Goal: Information Seeking & Learning: Learn about a topic

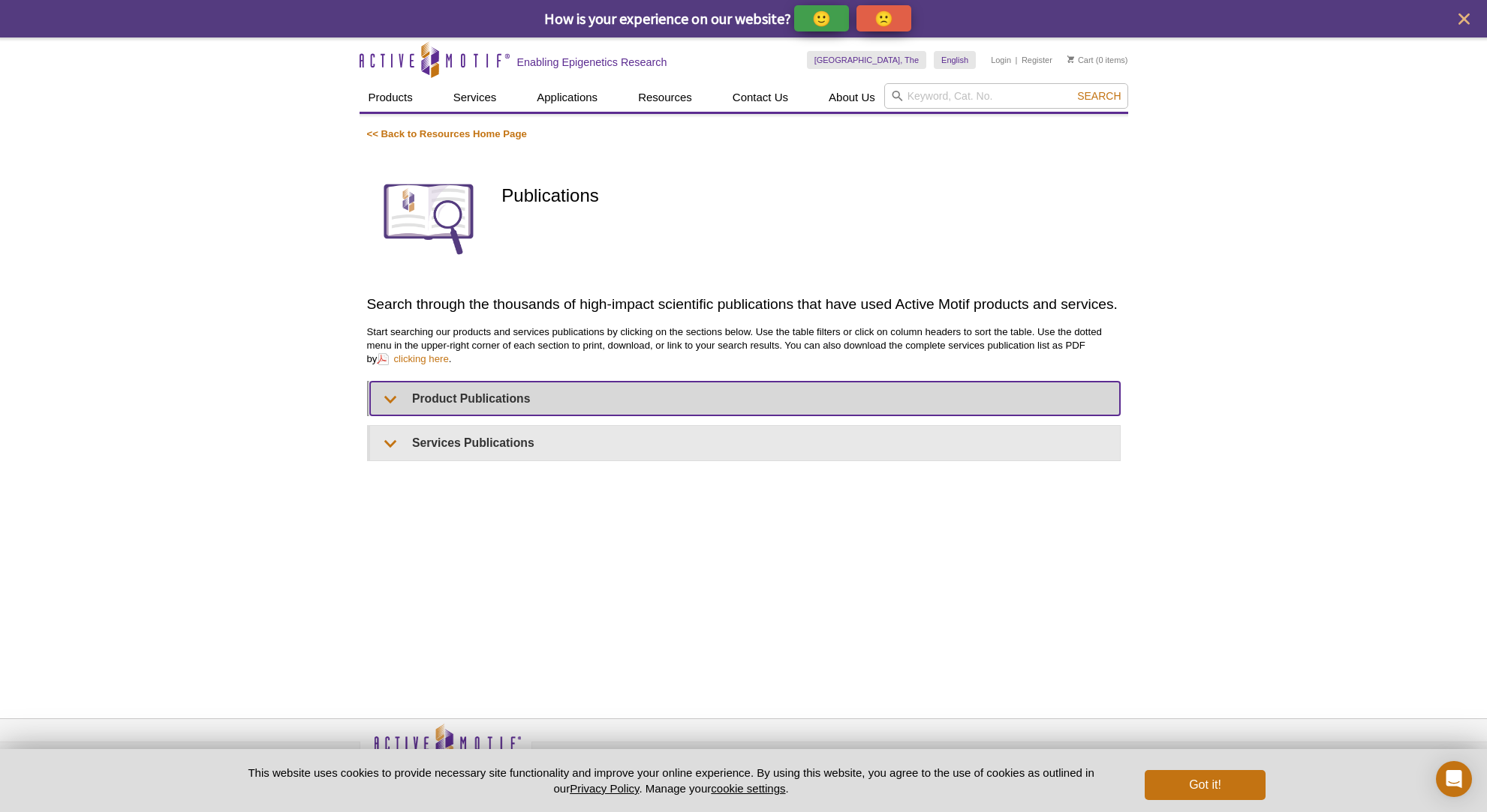
click at [396, 398] on summary "Product Publications" at bounding box center [744, 398] width 749 height 34
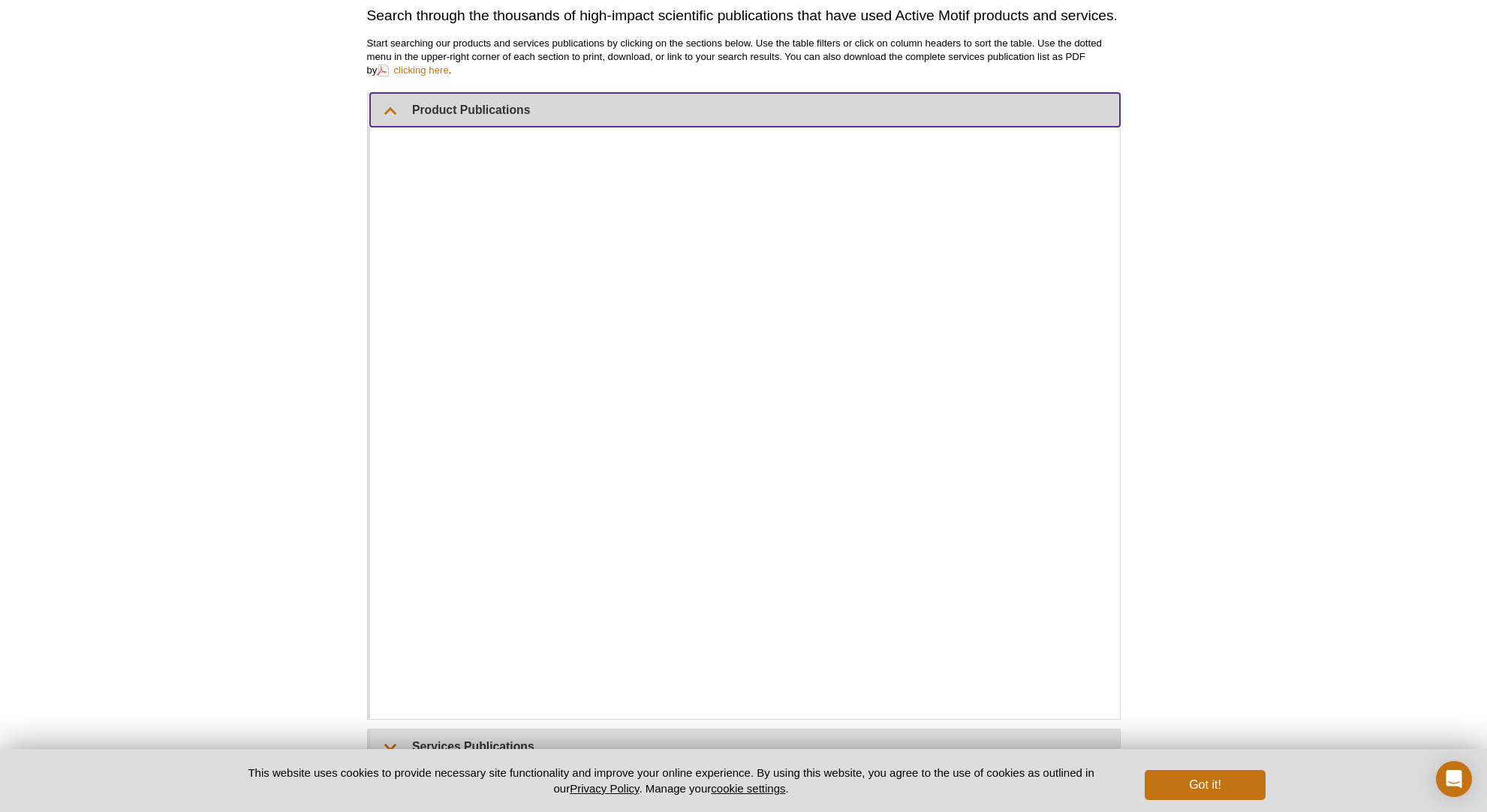
scroll to position [291, 0]
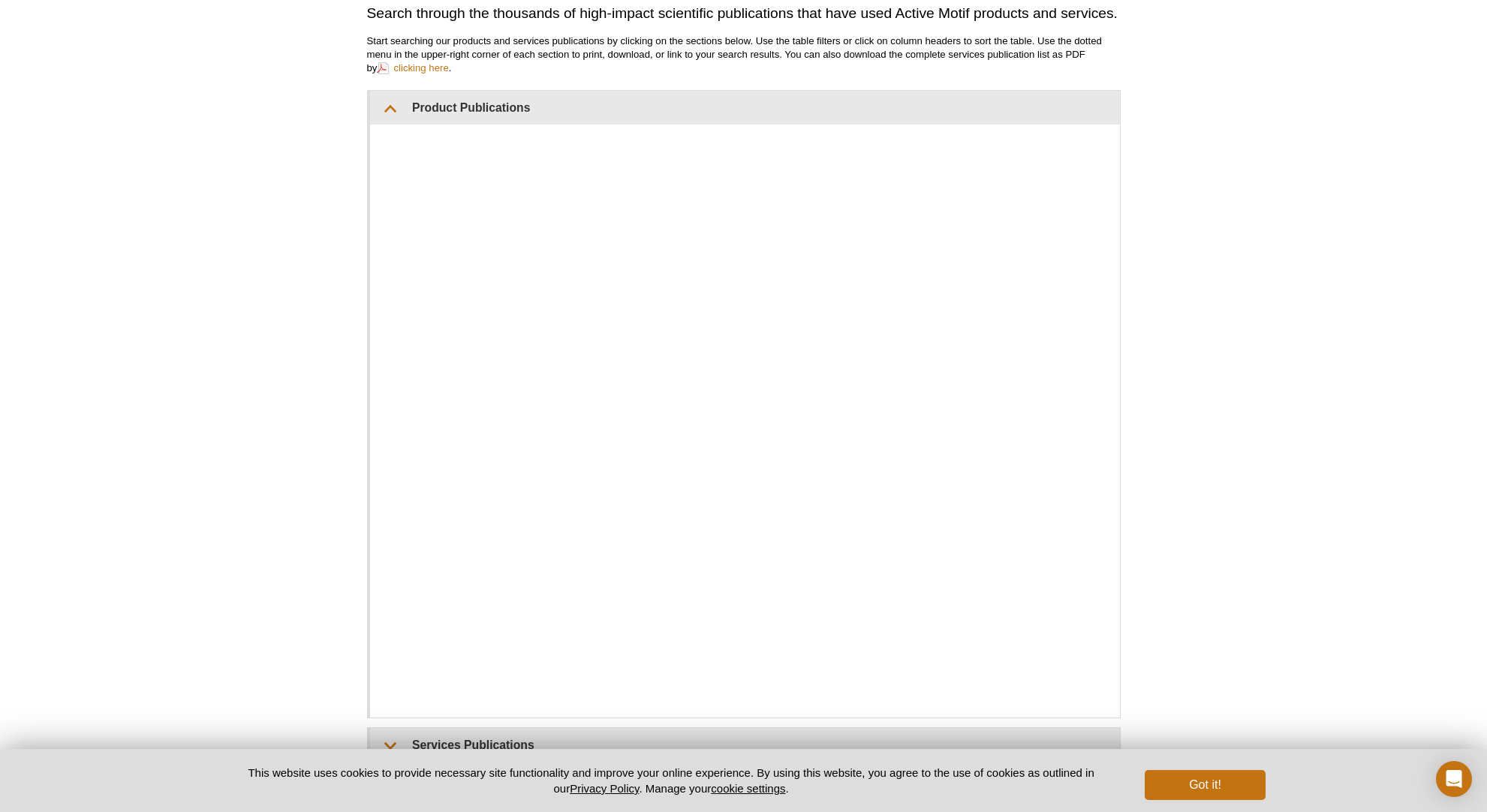
click at [1259, 216] on div "Active Motif Logo Enabling Epigenetics Research 0 Search Skip to content Active…" at bounding box center [744, 342] width 1487 height 1191
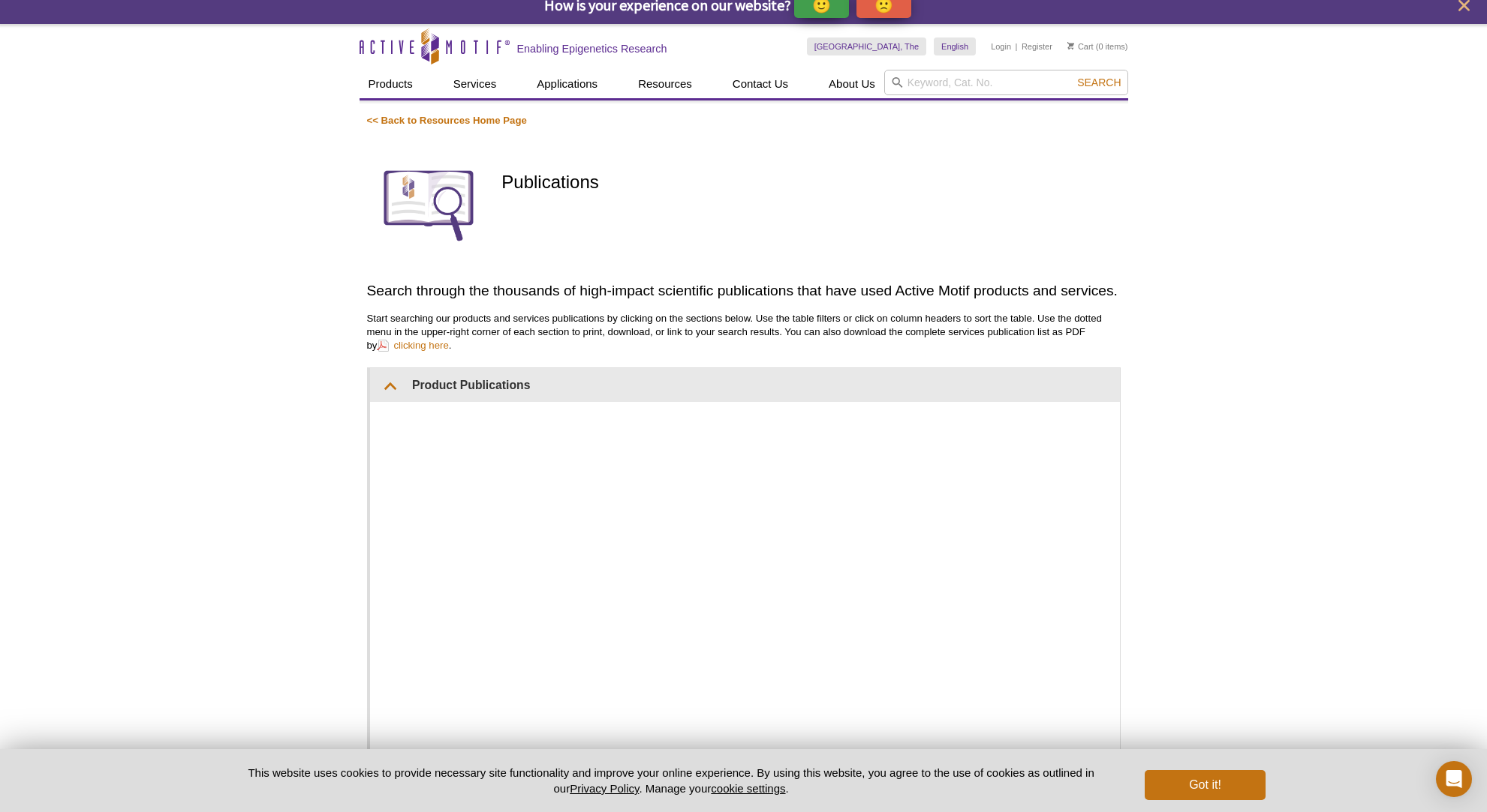
scroll to position [0, 0]
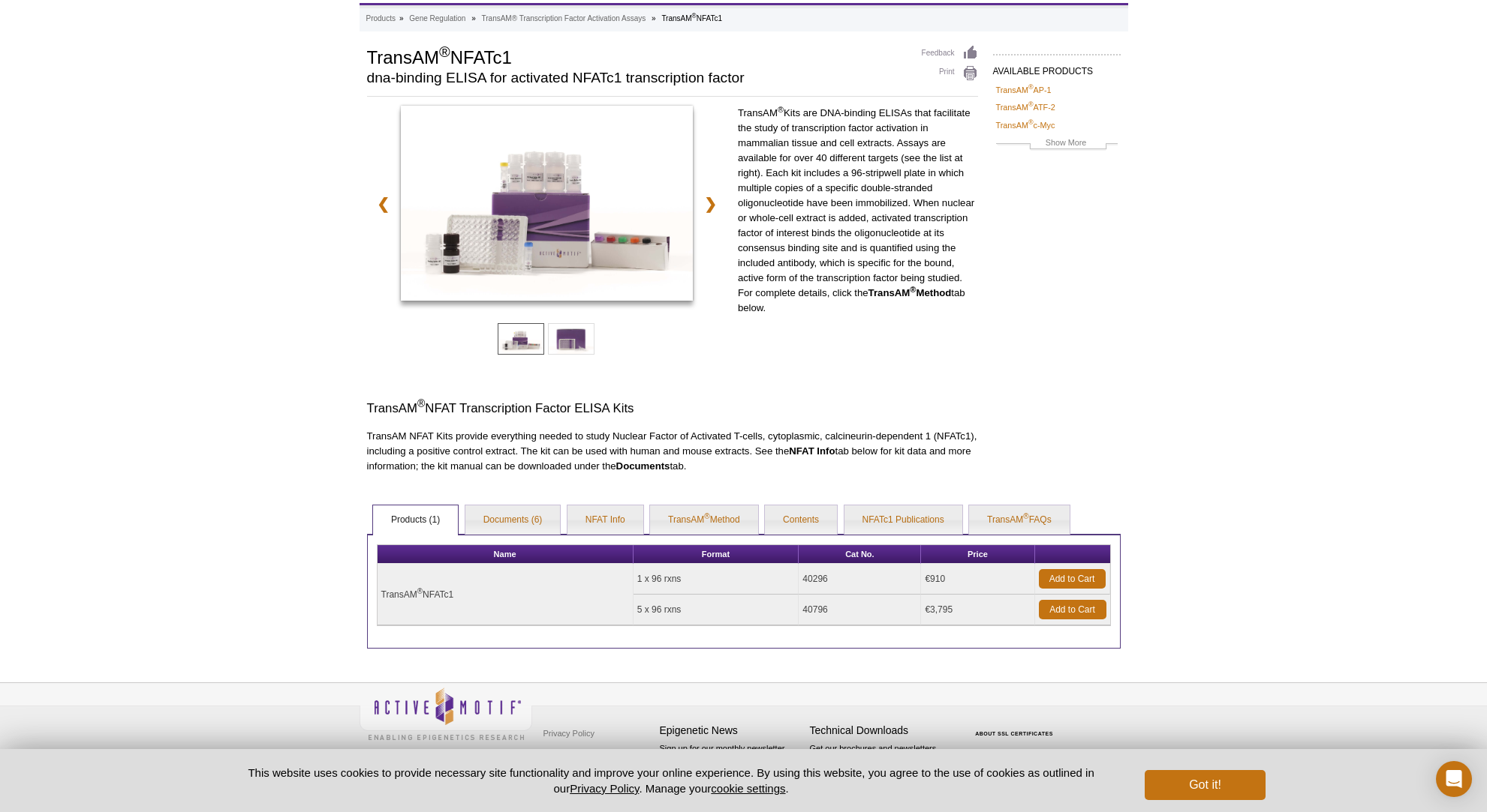
scroll to position [95, 0]
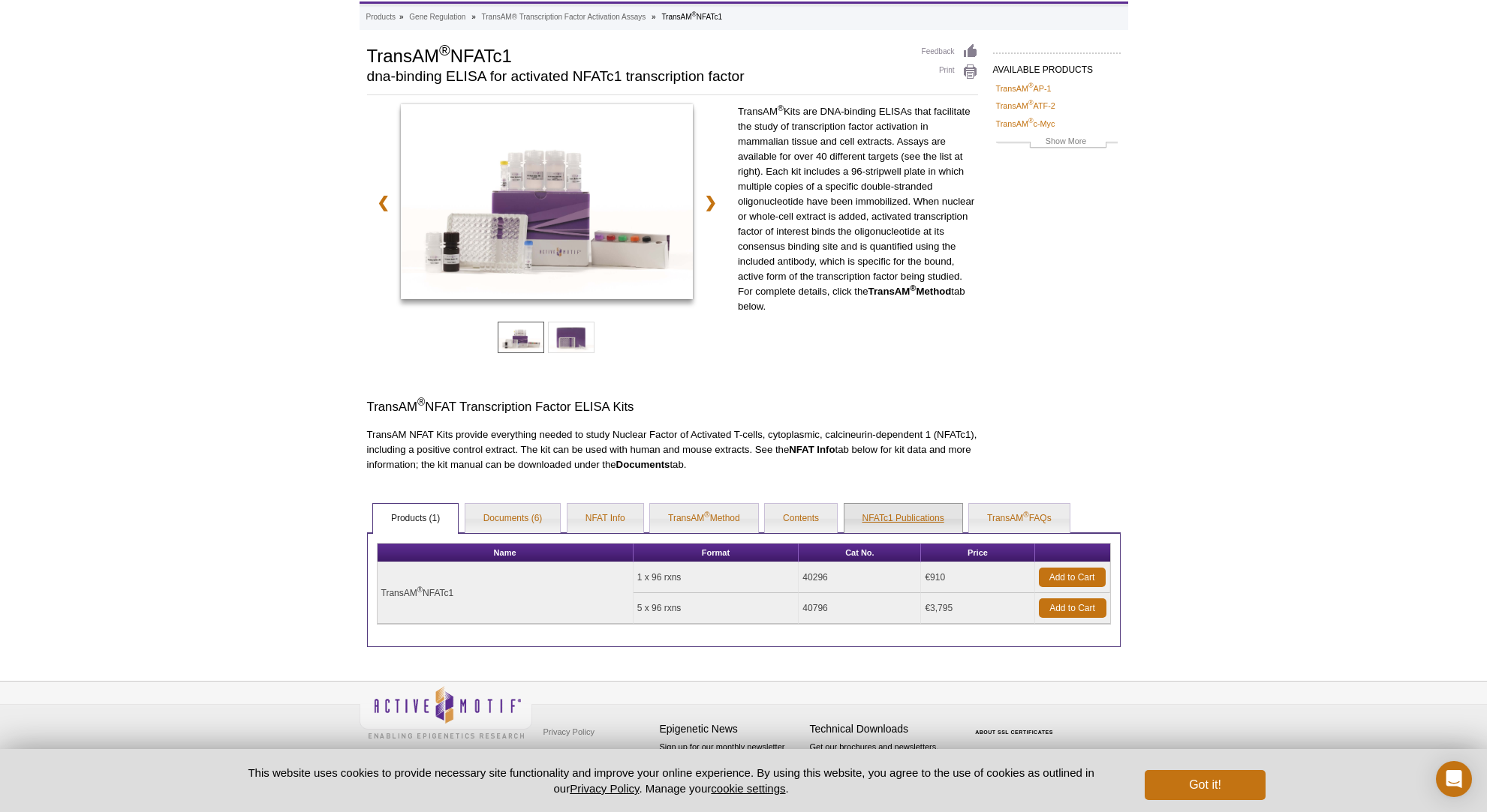
click at [906, 517] on link "NFATc1 Publications" at bounding box center [903, 518] width 118 height 30
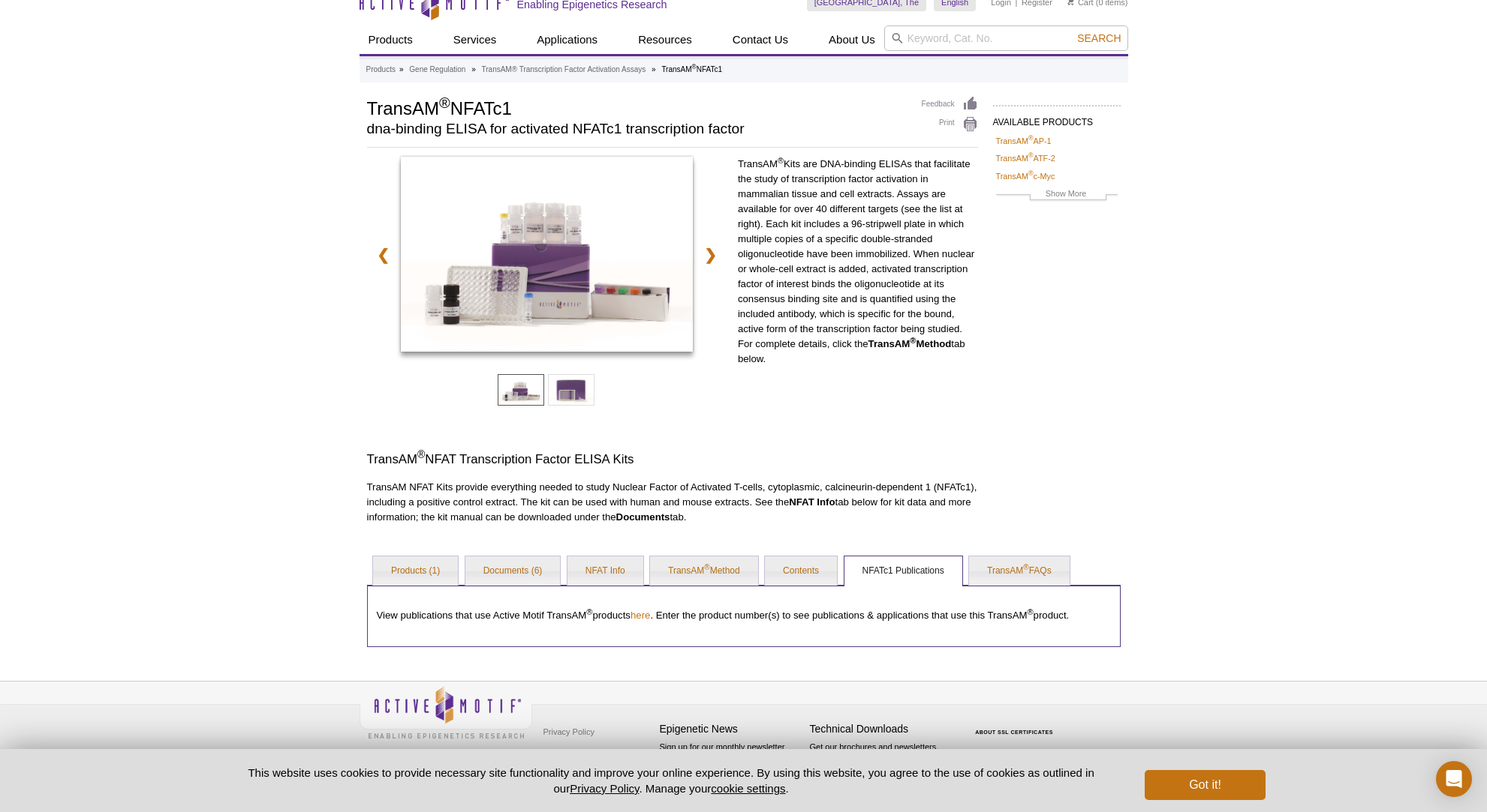
scroll to position [20, 0]
click at [1019, 576] on link "TransAM ® FAQs" at bounding box center [1018, 571] width 101 height 30
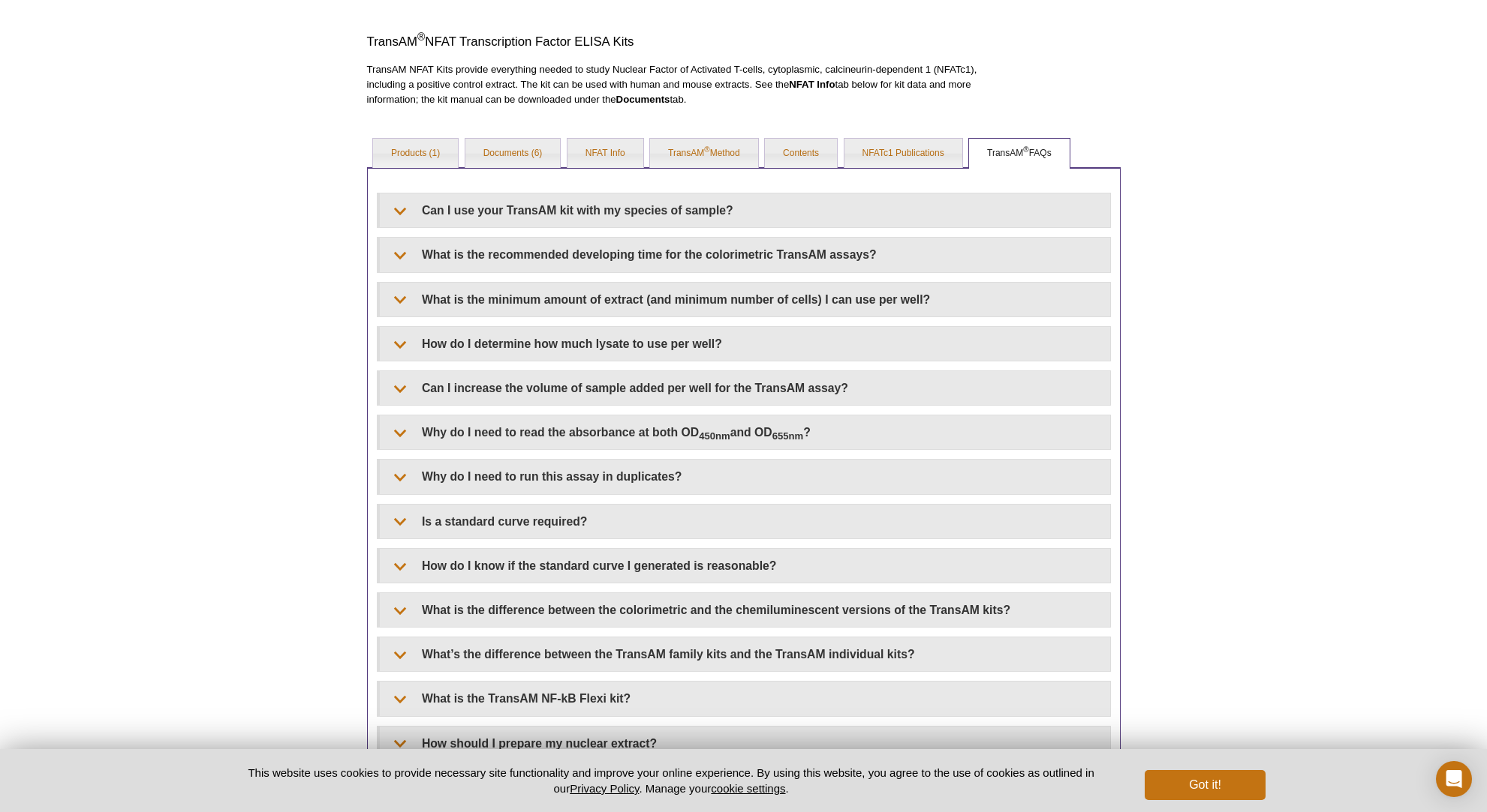
scroll to position [445, 0]
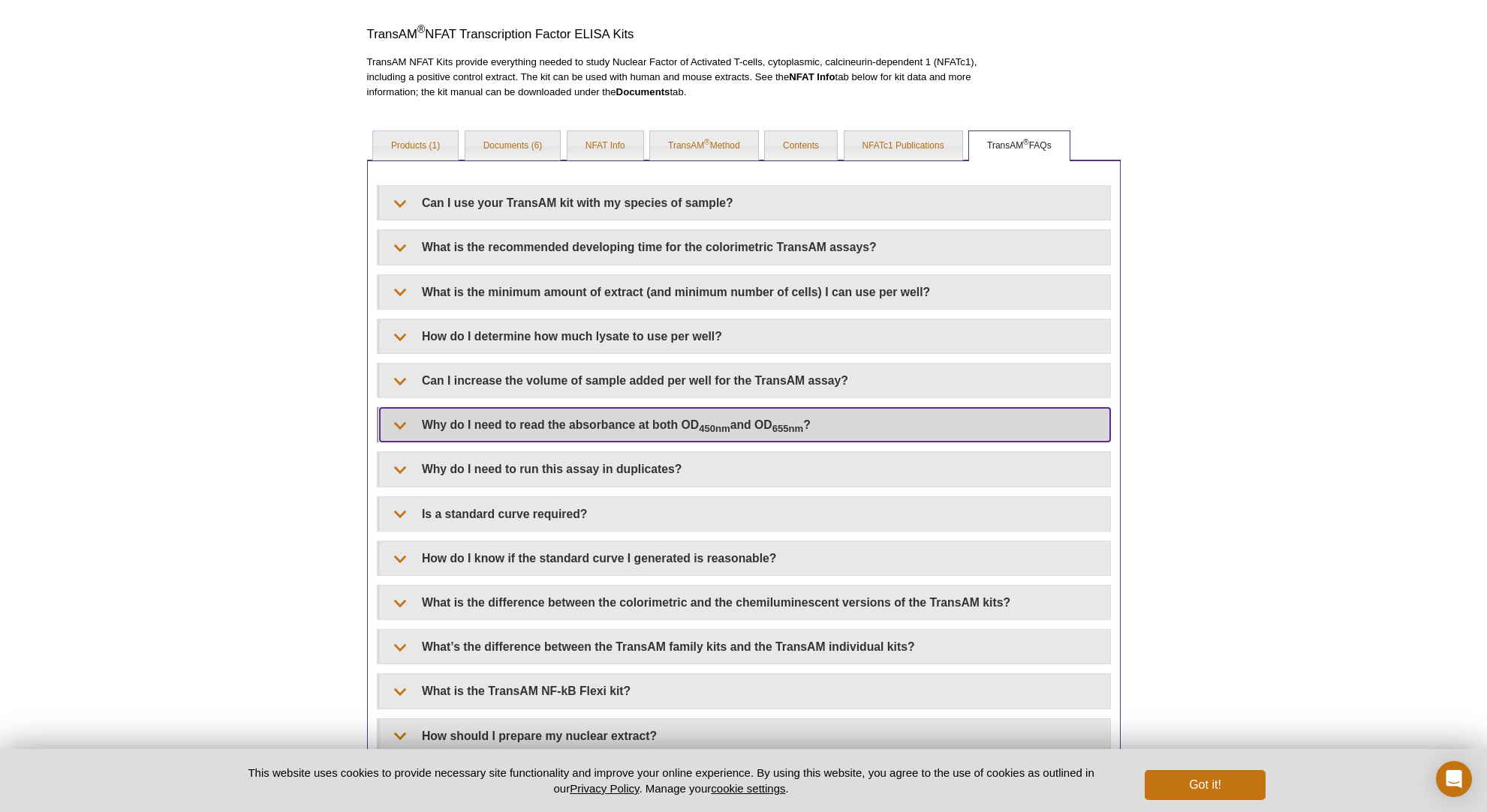
click at [401, 421] on summary "Why do I need to read the absorbance at both OD 450nm and OD 655nm ?" at bounding box center [744, 424] width 730 height 34
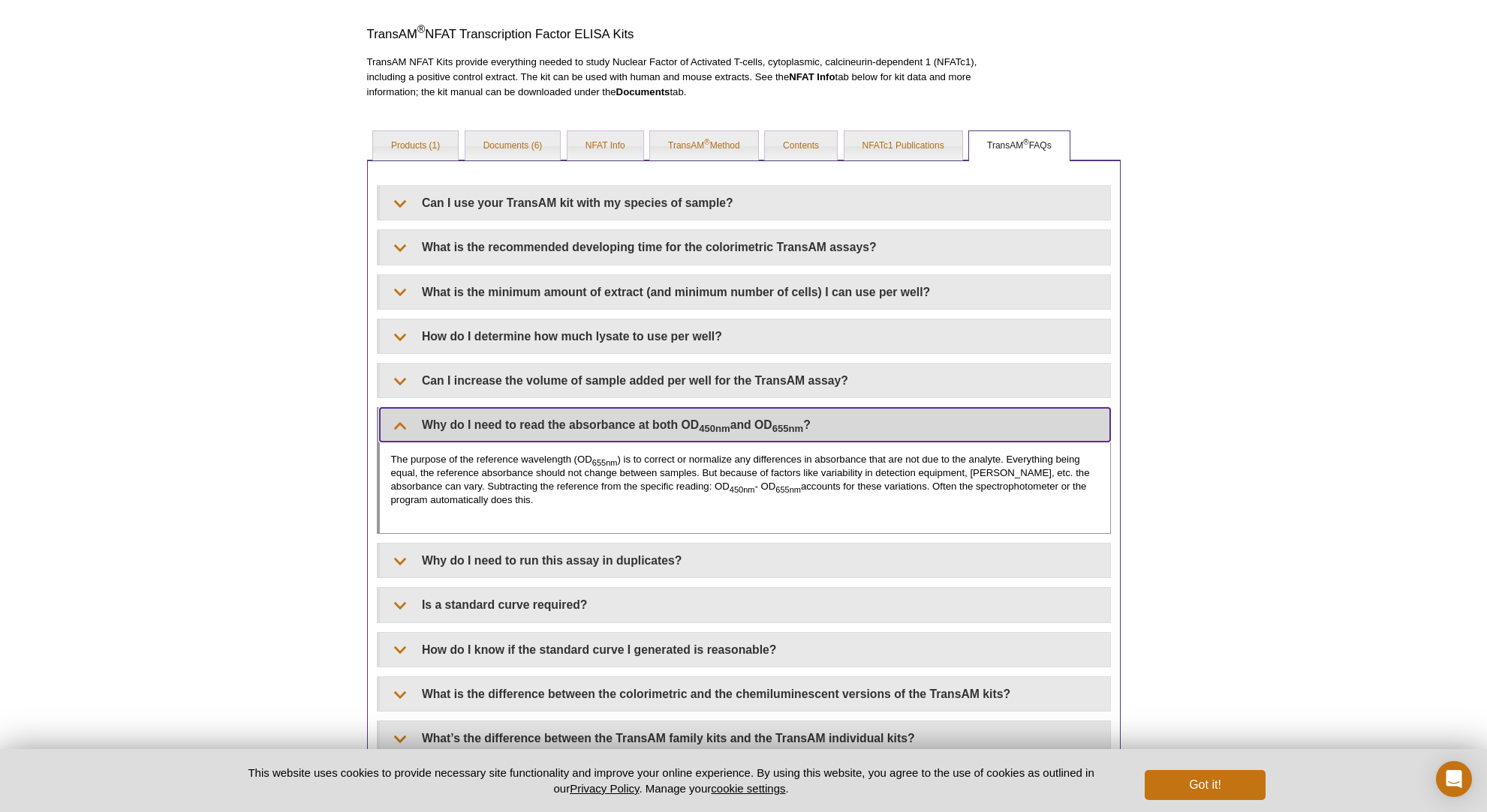
click at [397, 427] on summary "Why do I need to read the absorbance at both OD 450nm and OD 655nm ?" at bounding box center [744, 424] width 730 height 34
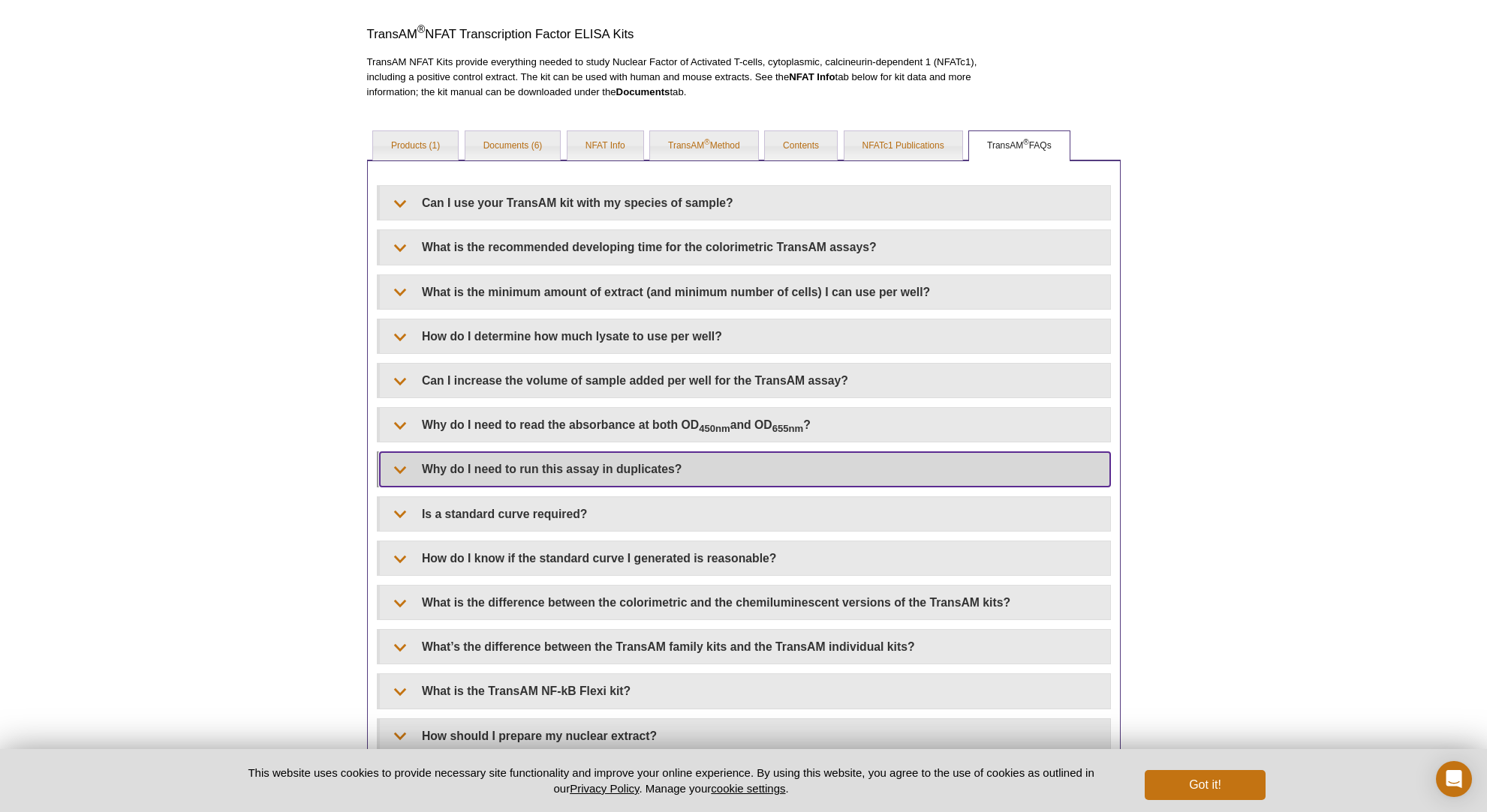
click at [403, 467] on summary "Why do I need to run this assay in duplicates?" at bounding box center [744, 468] width 730 height 34
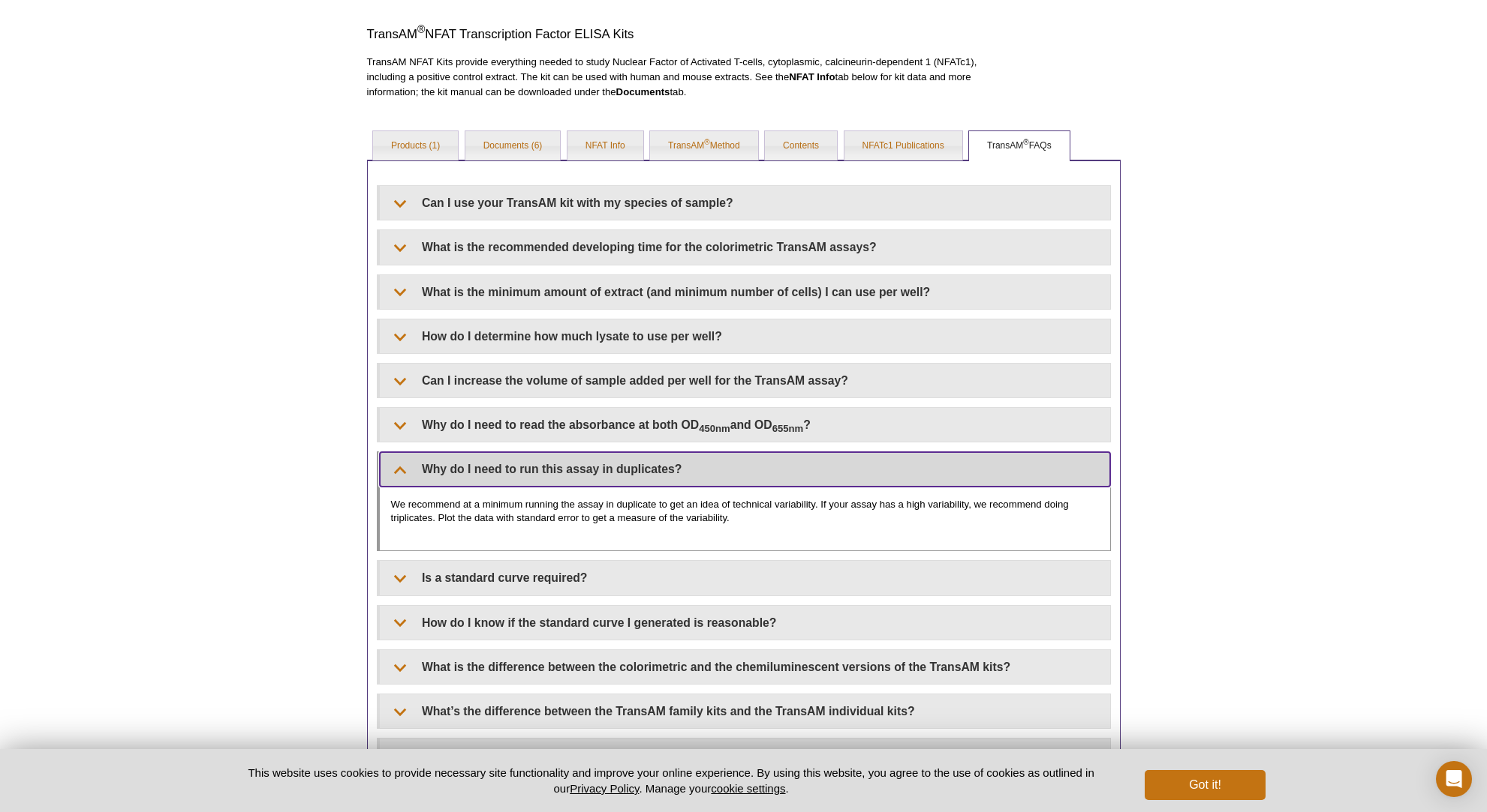
click at [403, 467] on summary "Why do I need to run this assay in duplicates?" at bounding box center [744, 468] width 730 height 34
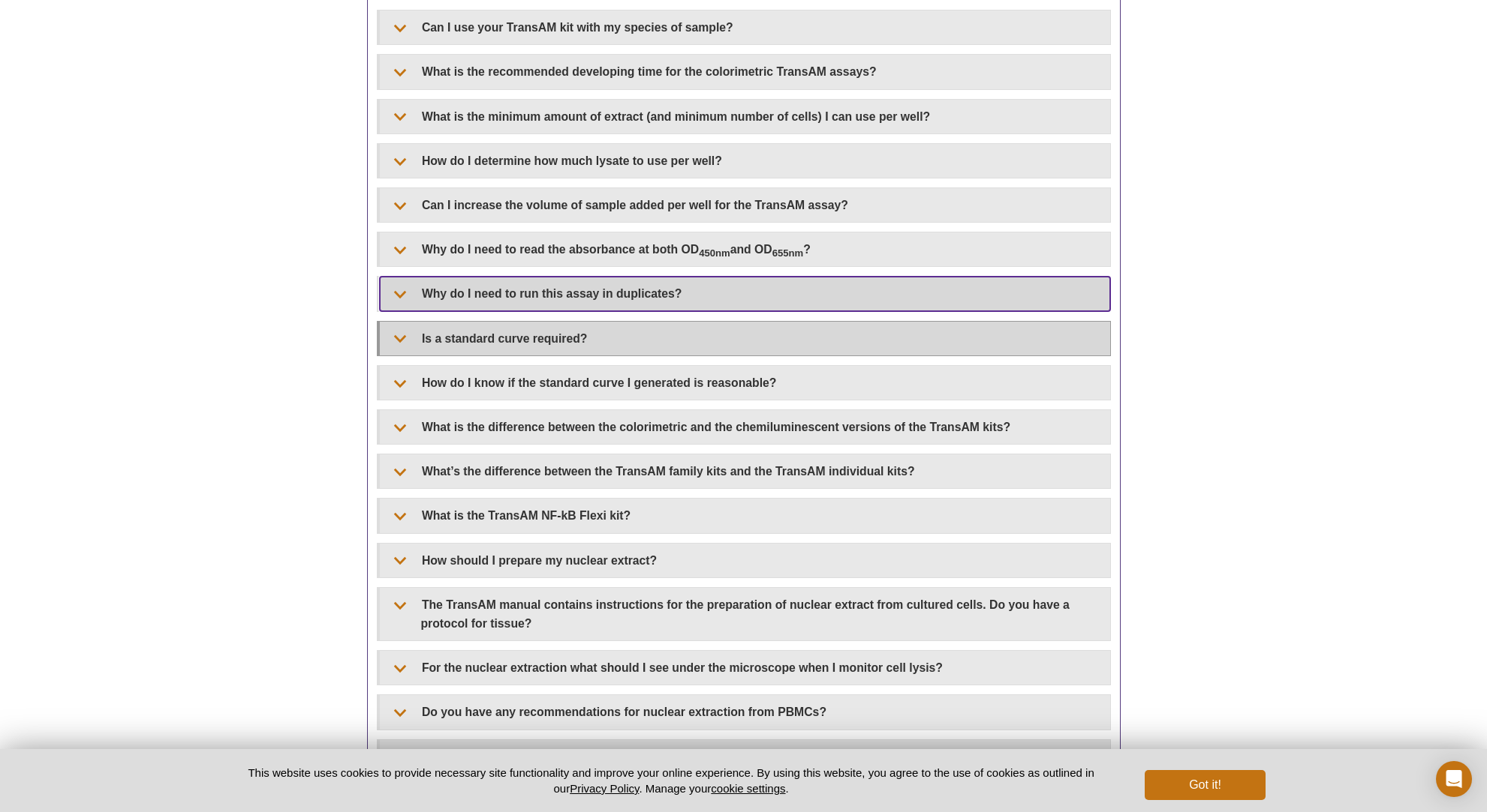
scroll to position [631, 0]
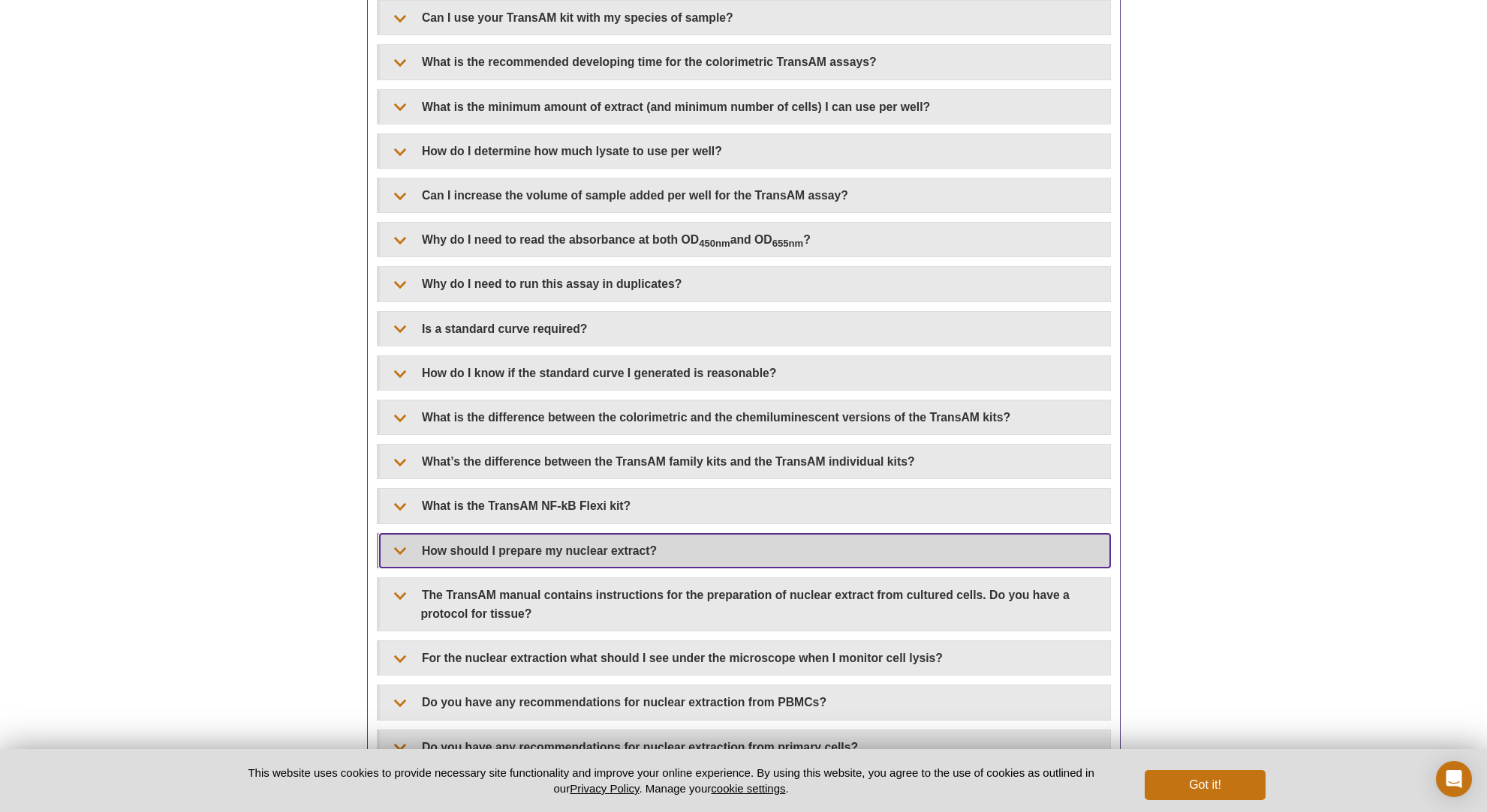
click at [398, 553] on summary "How should I prepare my nuclear extract?" at bounding box center [744, 551] width 730 height 34
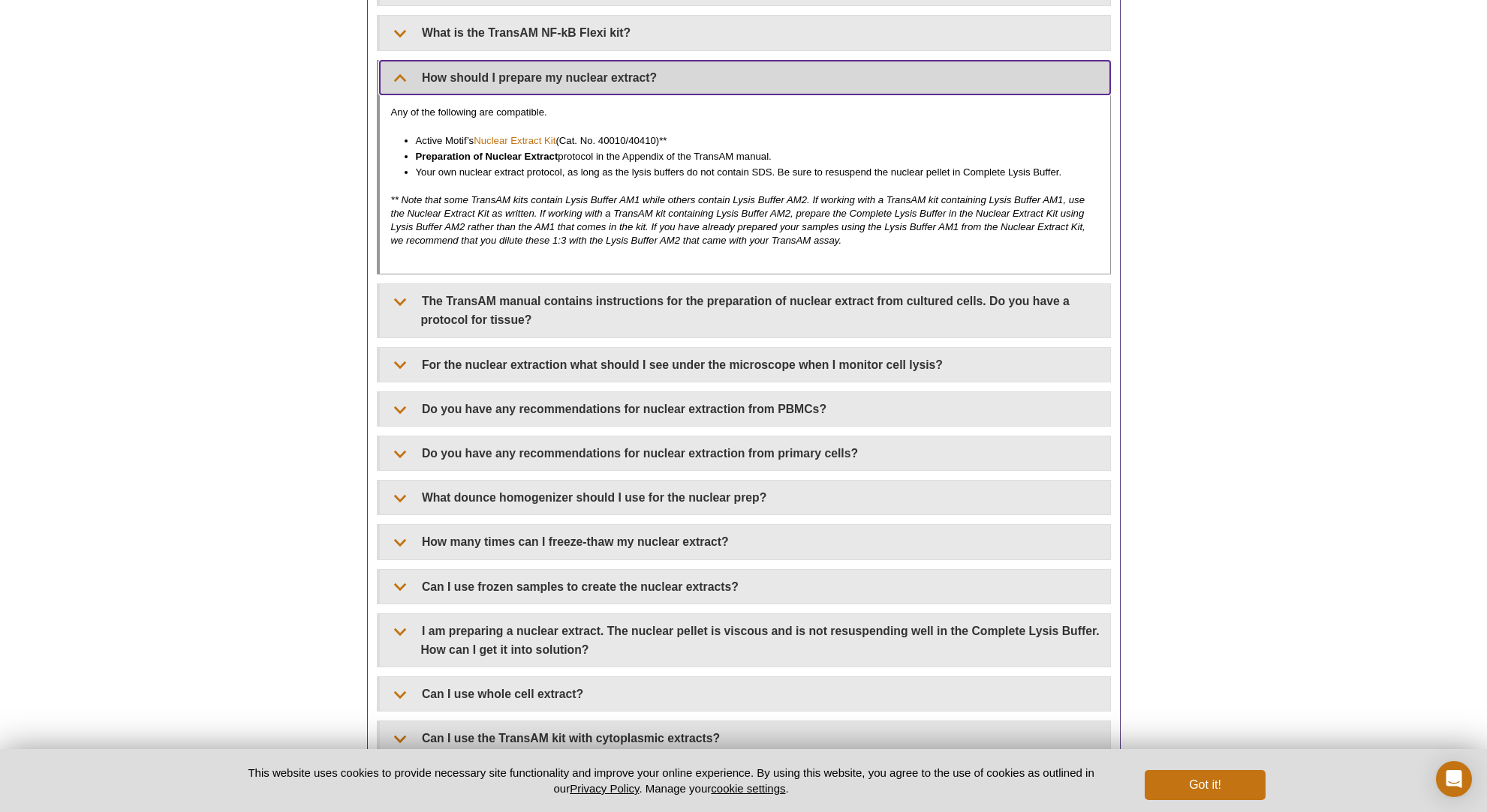
scroll to position [1099, 0]
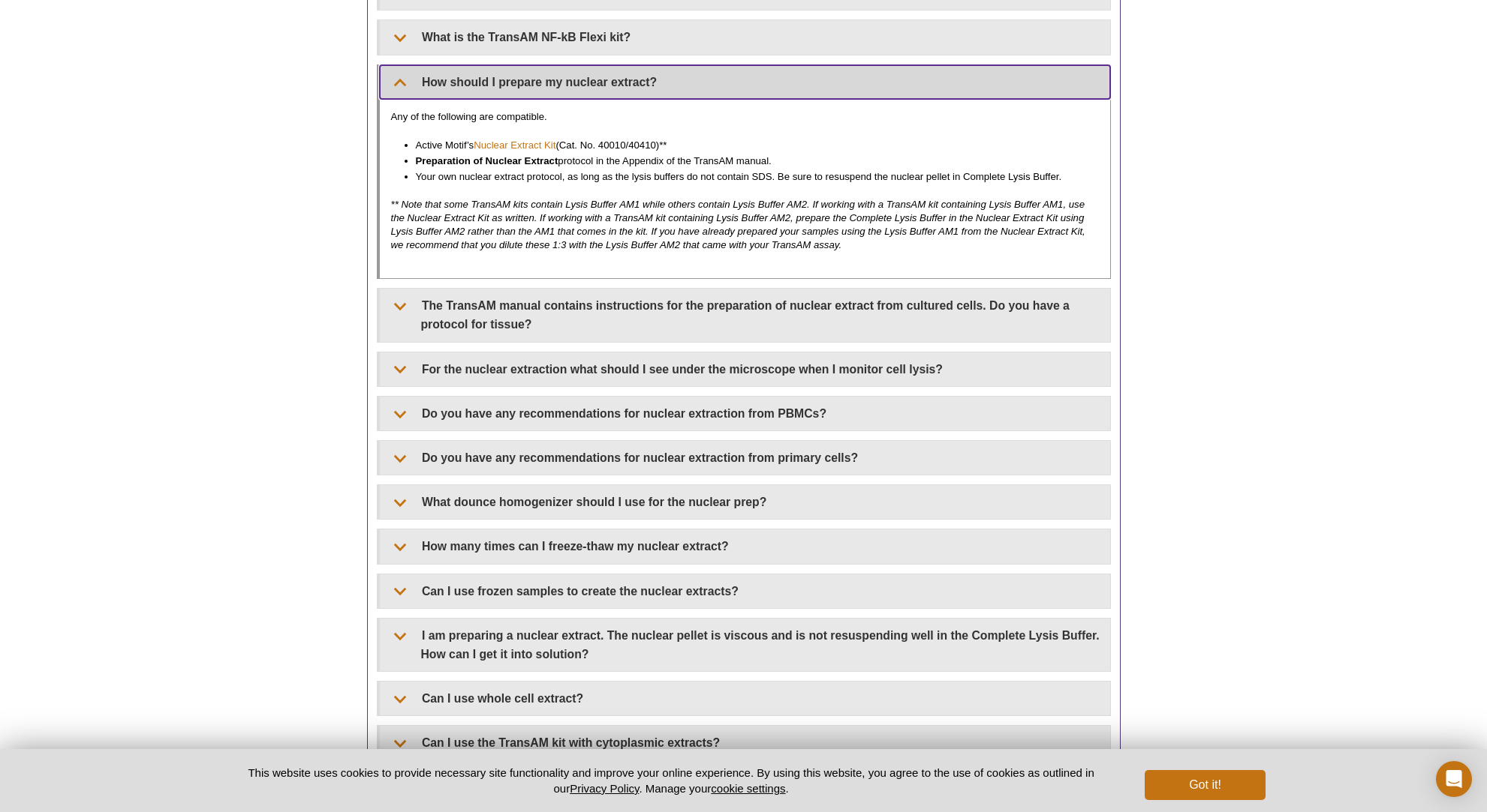
drag, startPoint x: 403, startPoint y: 83, endPoint x: 391, endPoint y: 168, distance: 85.8
click at [403, 83] on summary "How should I prepare my nuclear extract?" at bounding box center [744, 81] width 730 height 34
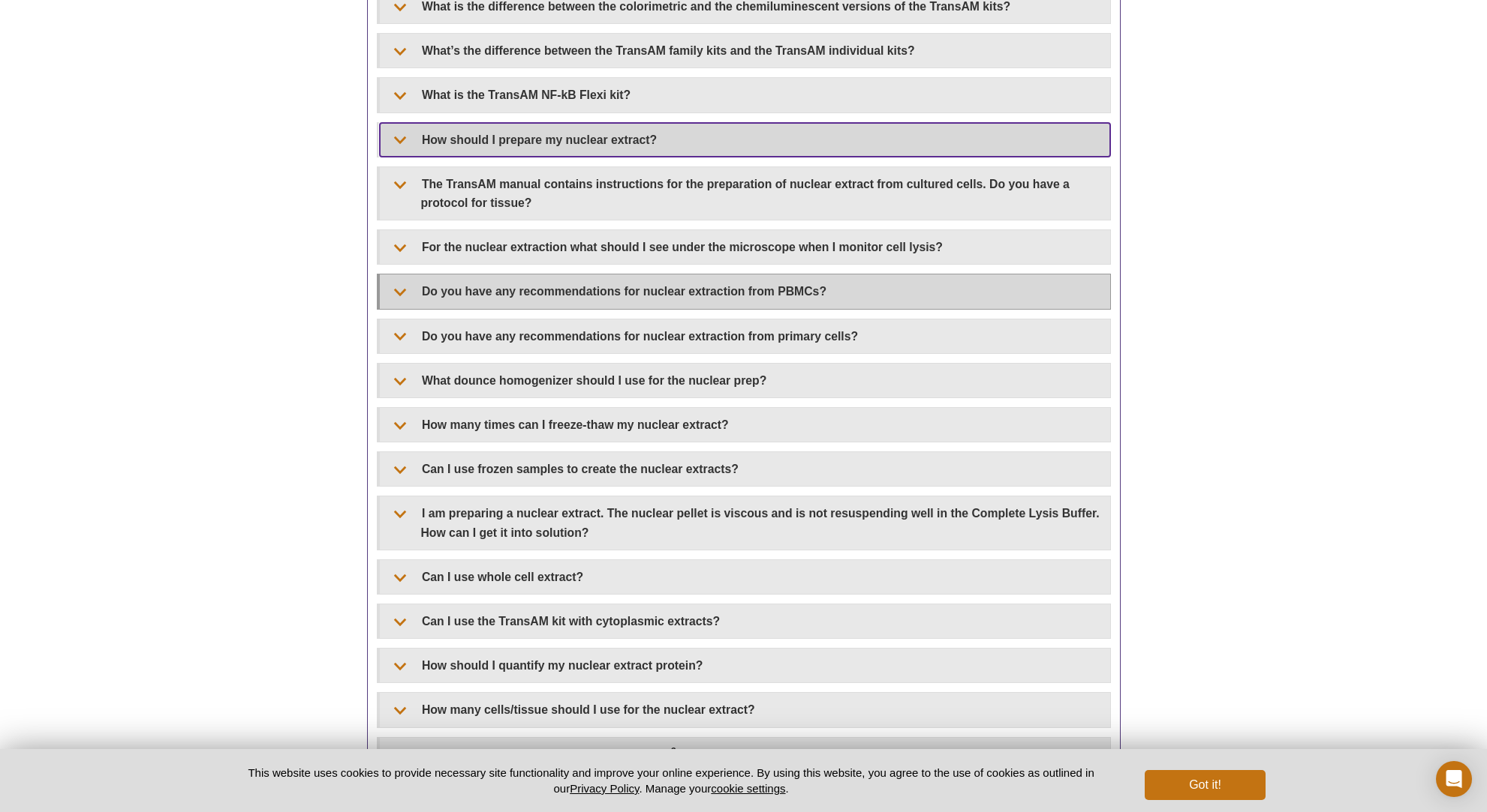
scroll to position [1065, 0]
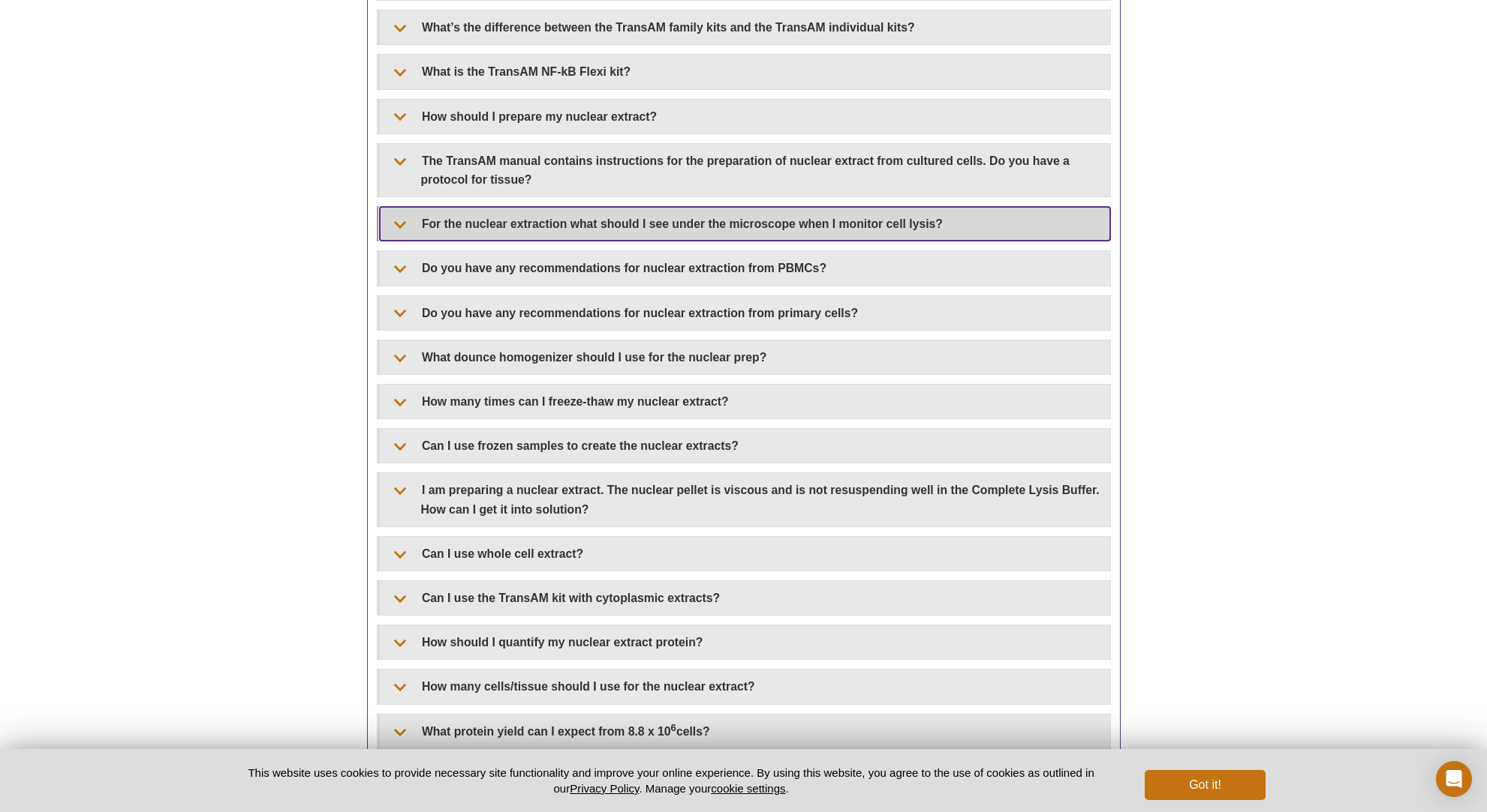
click at [397, 227] on summary "For the nuclear extraction what should I see under the microscope when I monito…" at bounding box center [744, 223] width 730 height 34
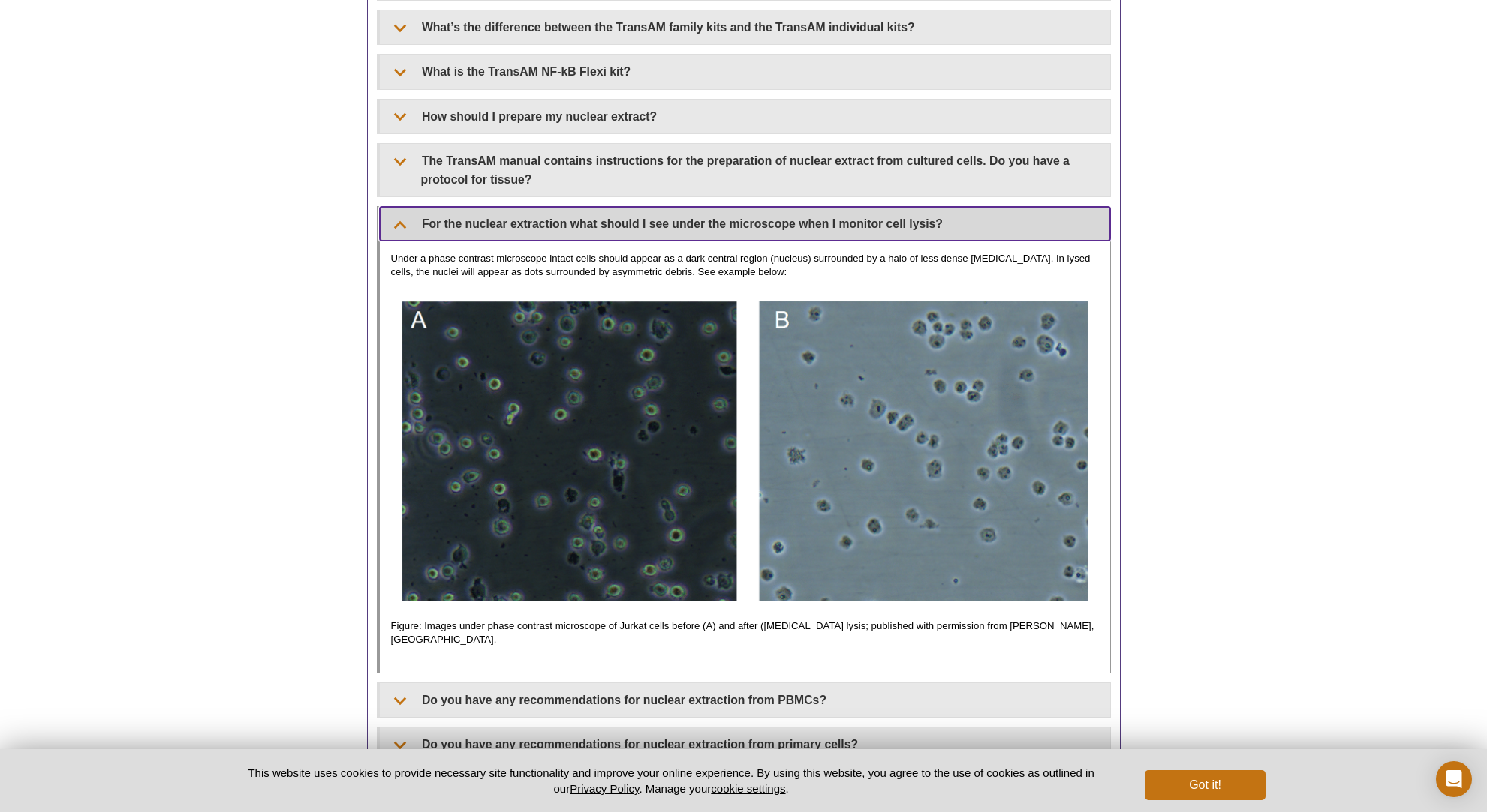
click at [403, 224] on summary "For the nuclear extraction what should I see under the microscope when I monito…" at bounding box center [744, 223] width 730 height 34
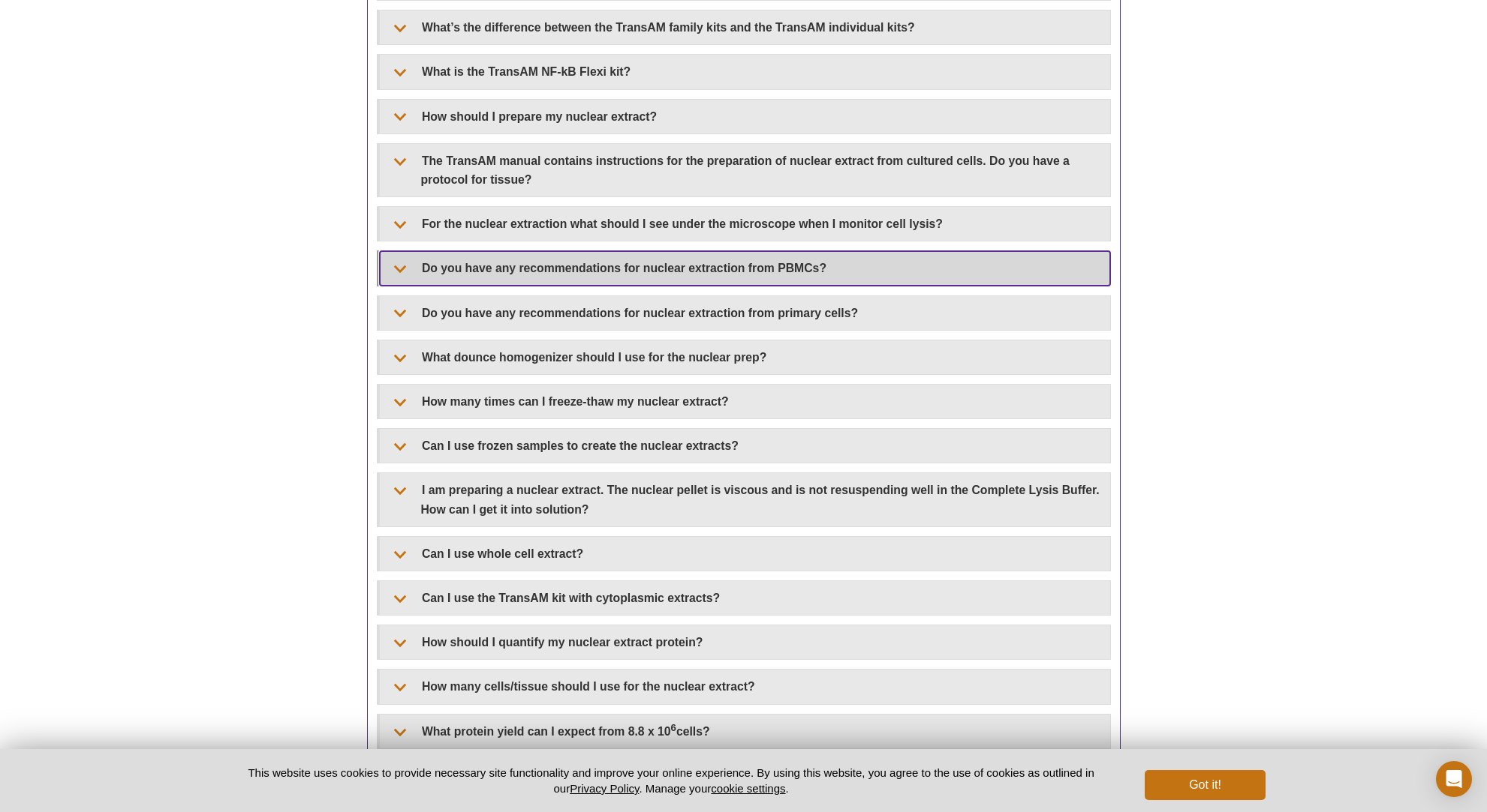
click at [395, 269] on summary "Do you have any recommendations for nuclear extraction from PBMCs?" at bounding box center [744, 267] width 730 height 34
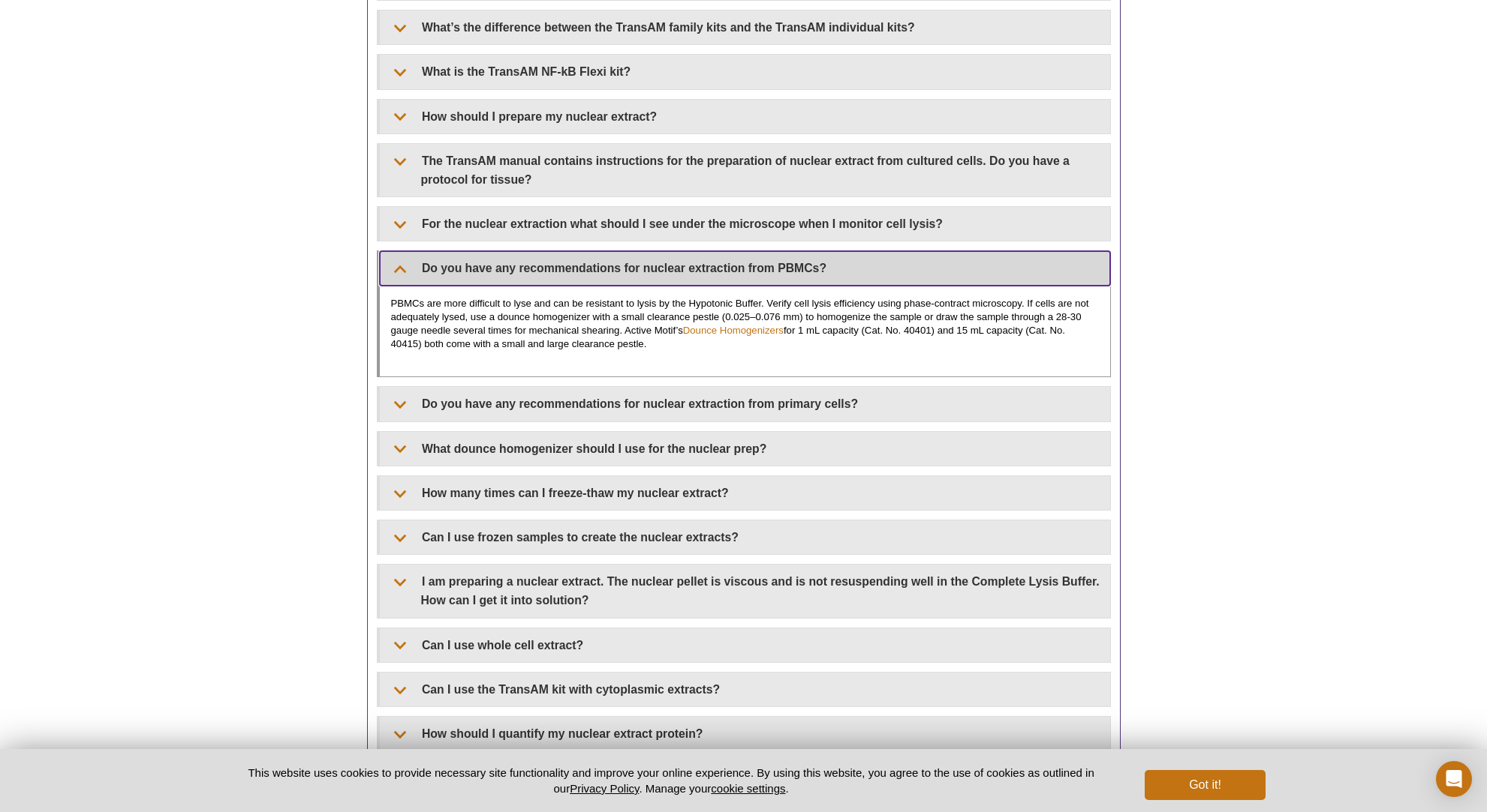
click at [400, 263] on summary "Do you have any recommendations for nuclear extraction from PBMCs?" at bounding box center [744, 267] width 730 height 34
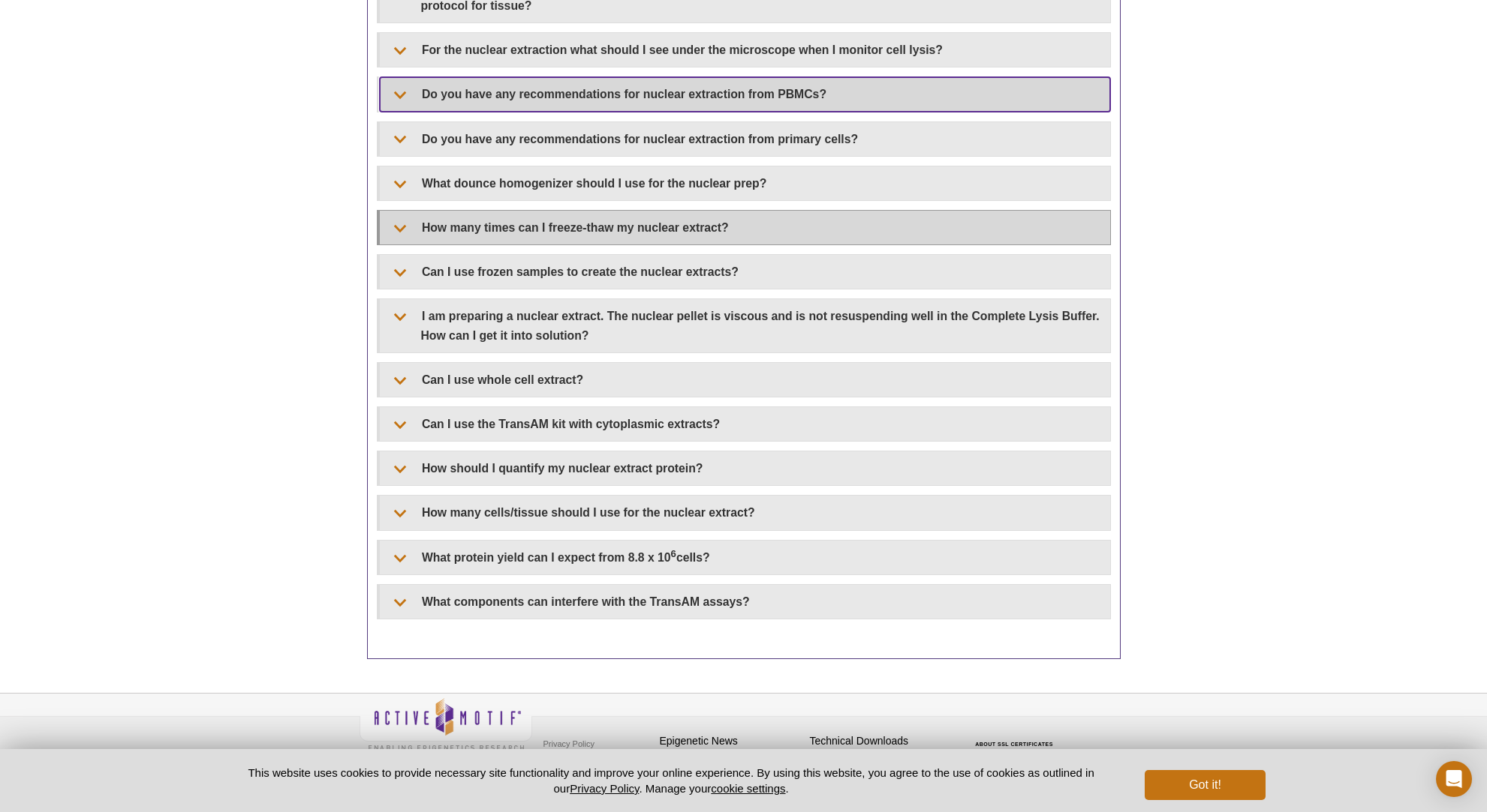
scroll to position [1252, 0]
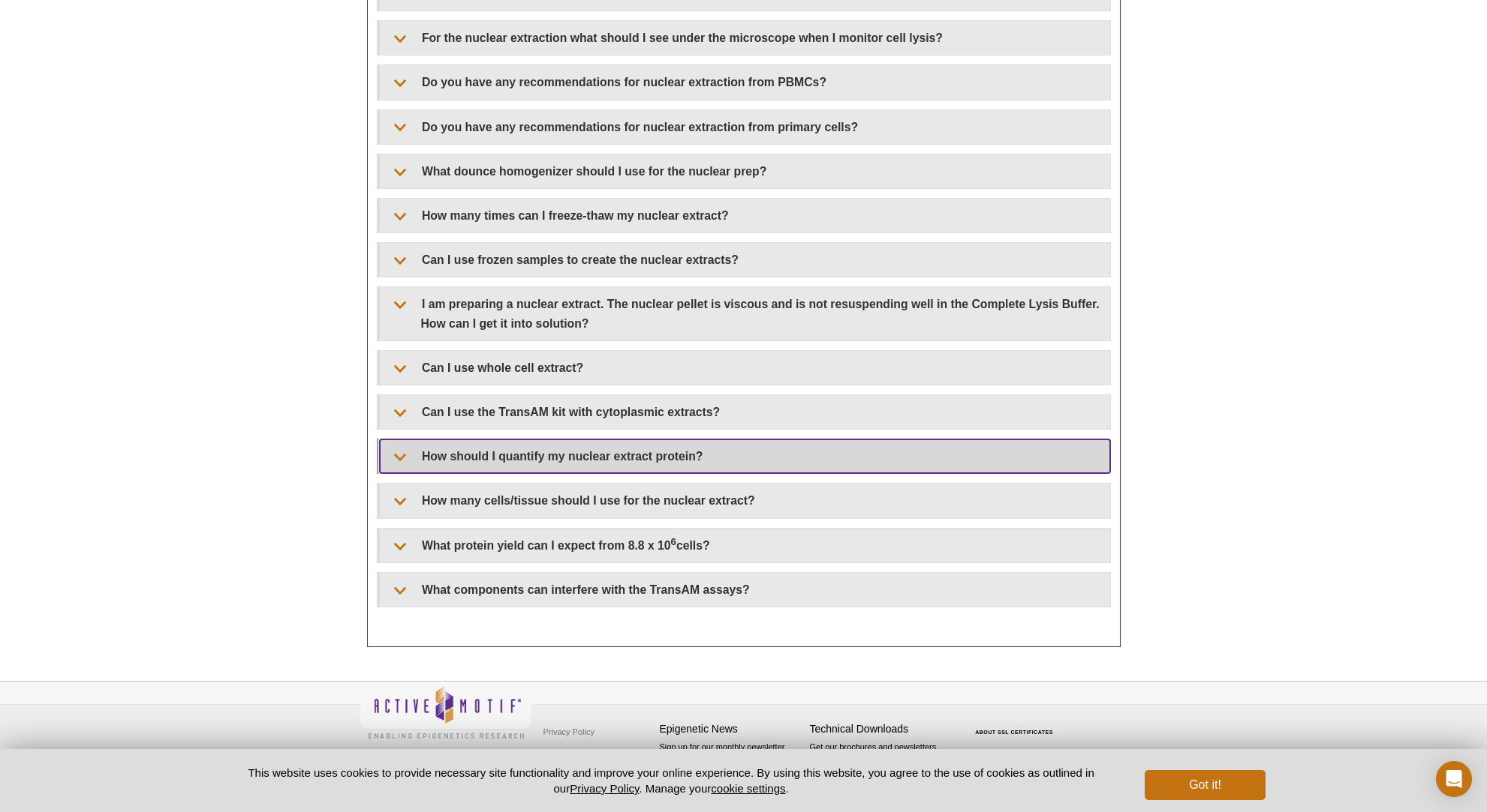
click at [393, 453] on summary "How should I quantify my nuclear extract protein?" at bounding box center [744, 456] width 730 height 34
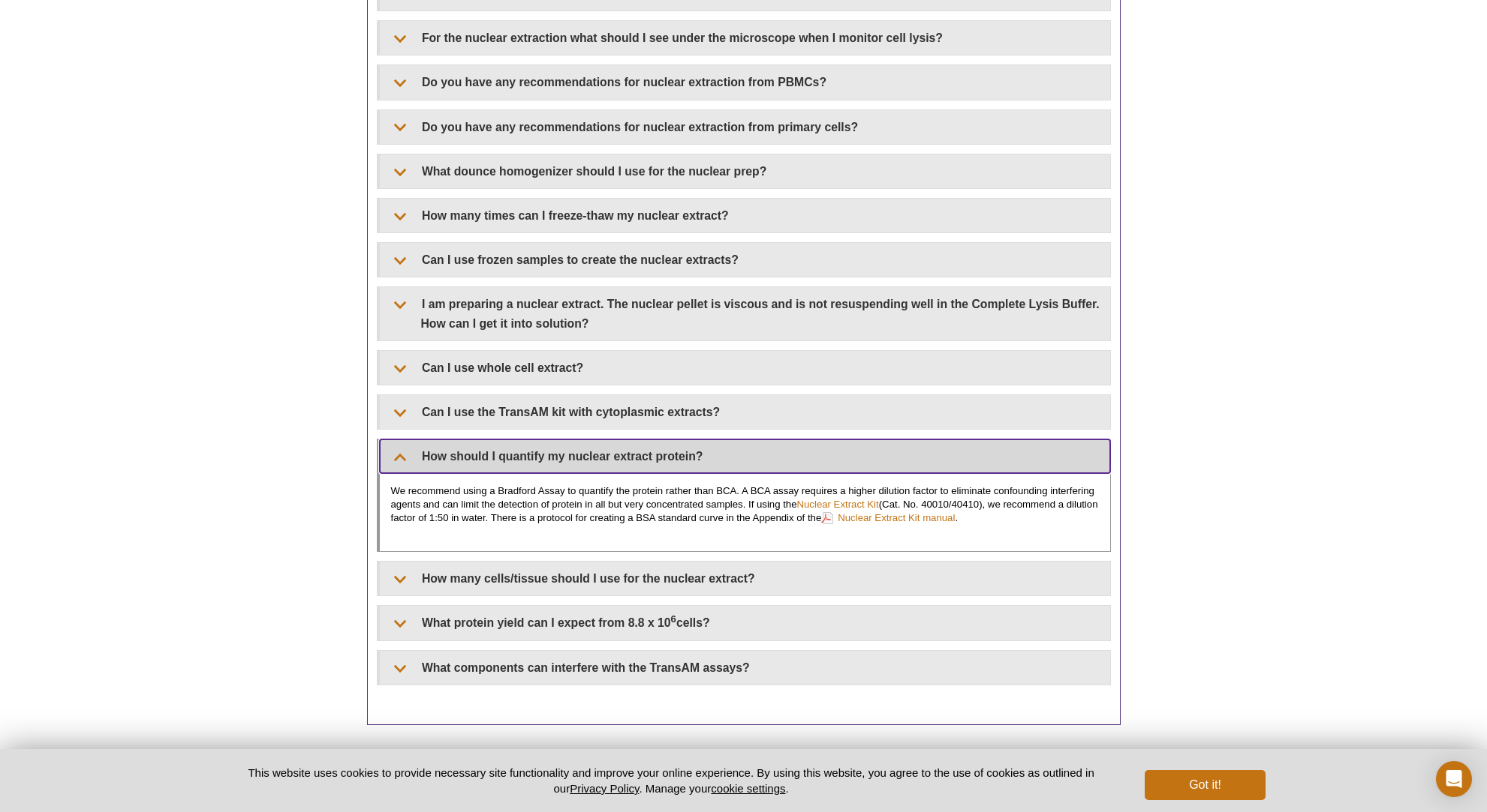
click at [394, 457] on summary "How should I quantify my nuclear extract protein?" at bounding box center [744, 456] width 730 height 34
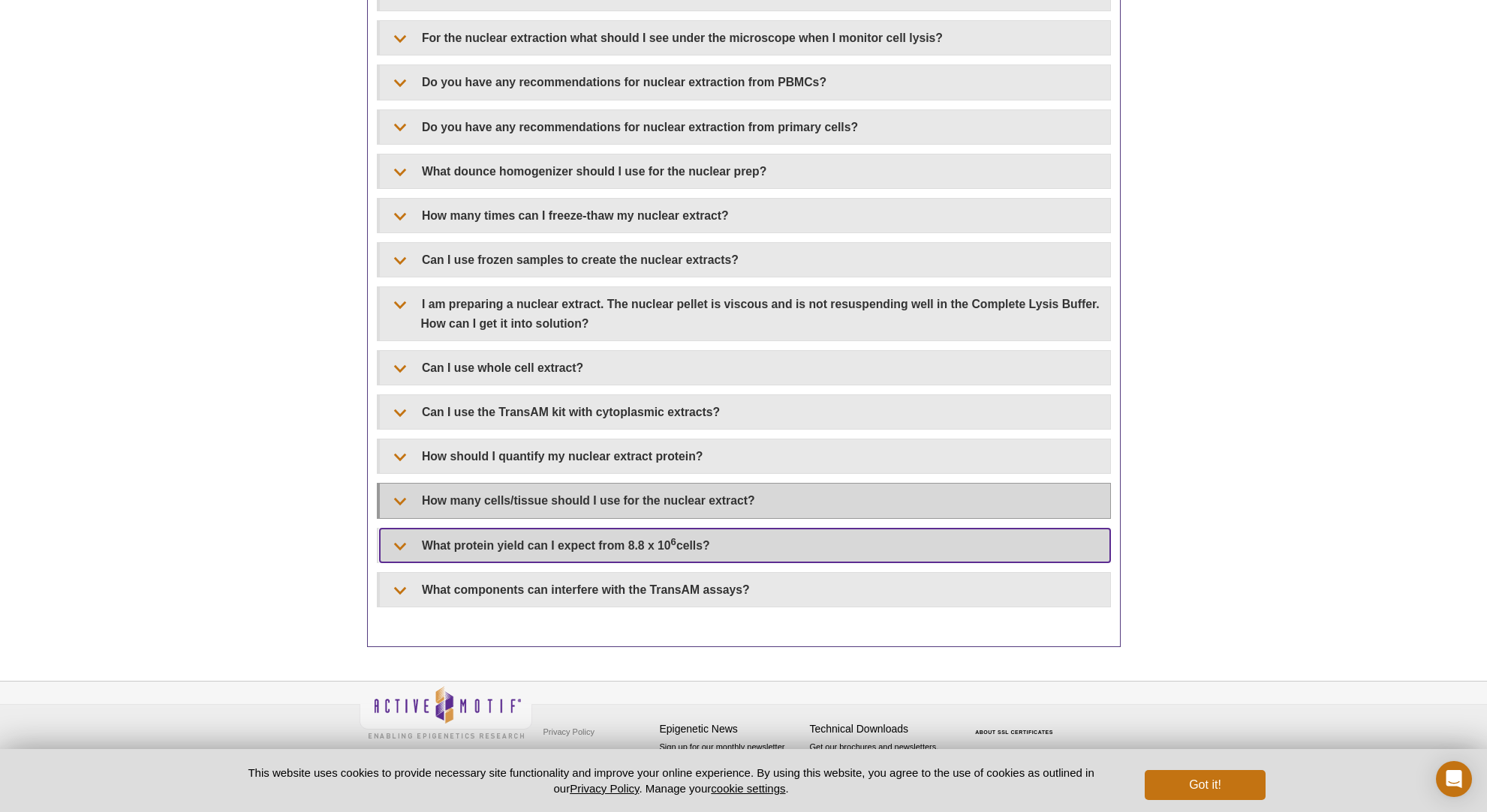
drag, startPoint x: 403, startPoint y: 541, endPoint x: 457, endPoint y: 493, distance: 72.2
click at [404, 540] on summary "What protein yield can I expect from 8.8 x 10 6 cells?" at bounding box center [744, 545] width 730 height 34
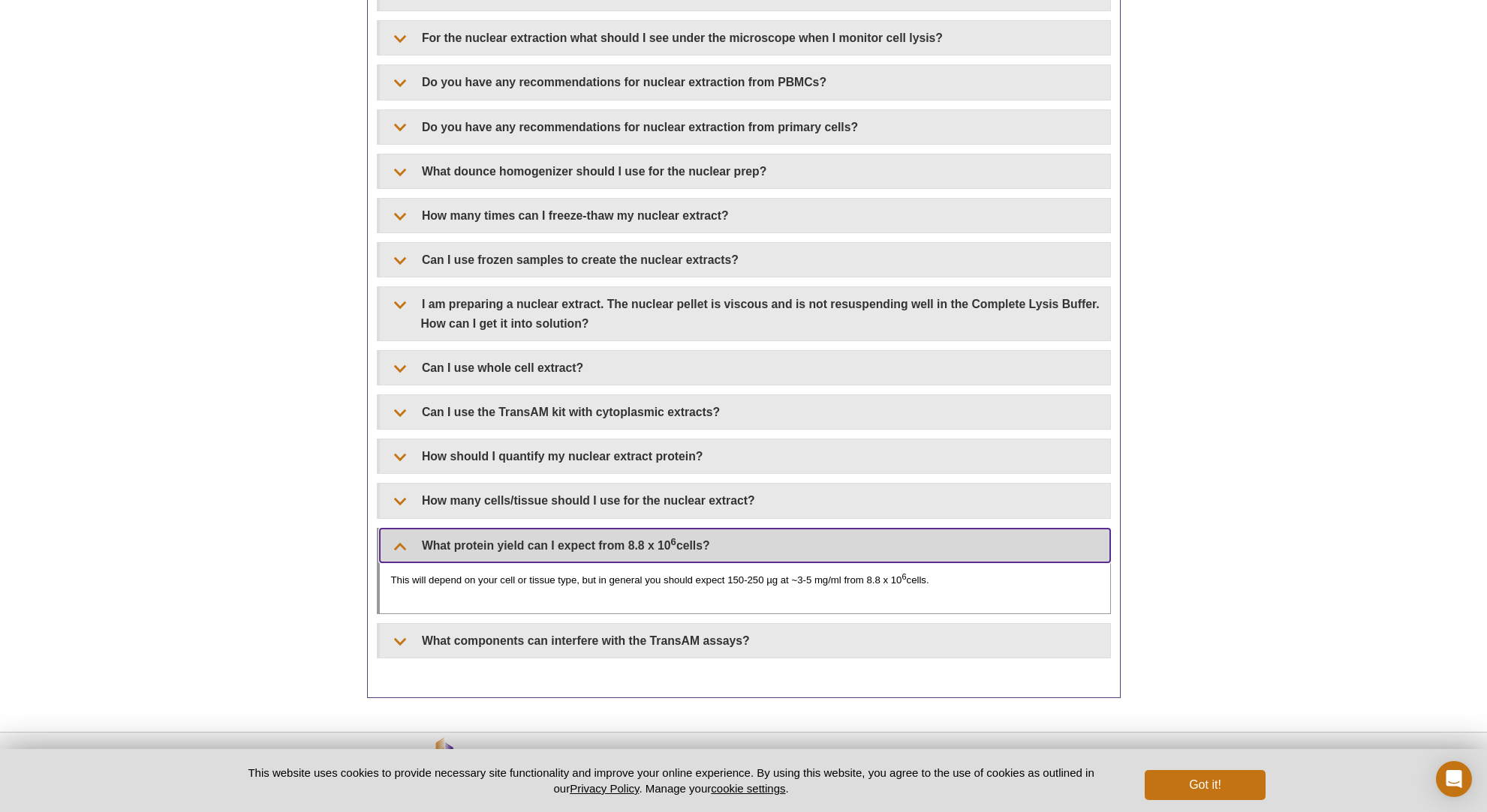
click at [400, 546] on summary "What protein yield can I expect from 8.8 x 10 6 cells?" at bounding box center [744, 545] width 730 height 34
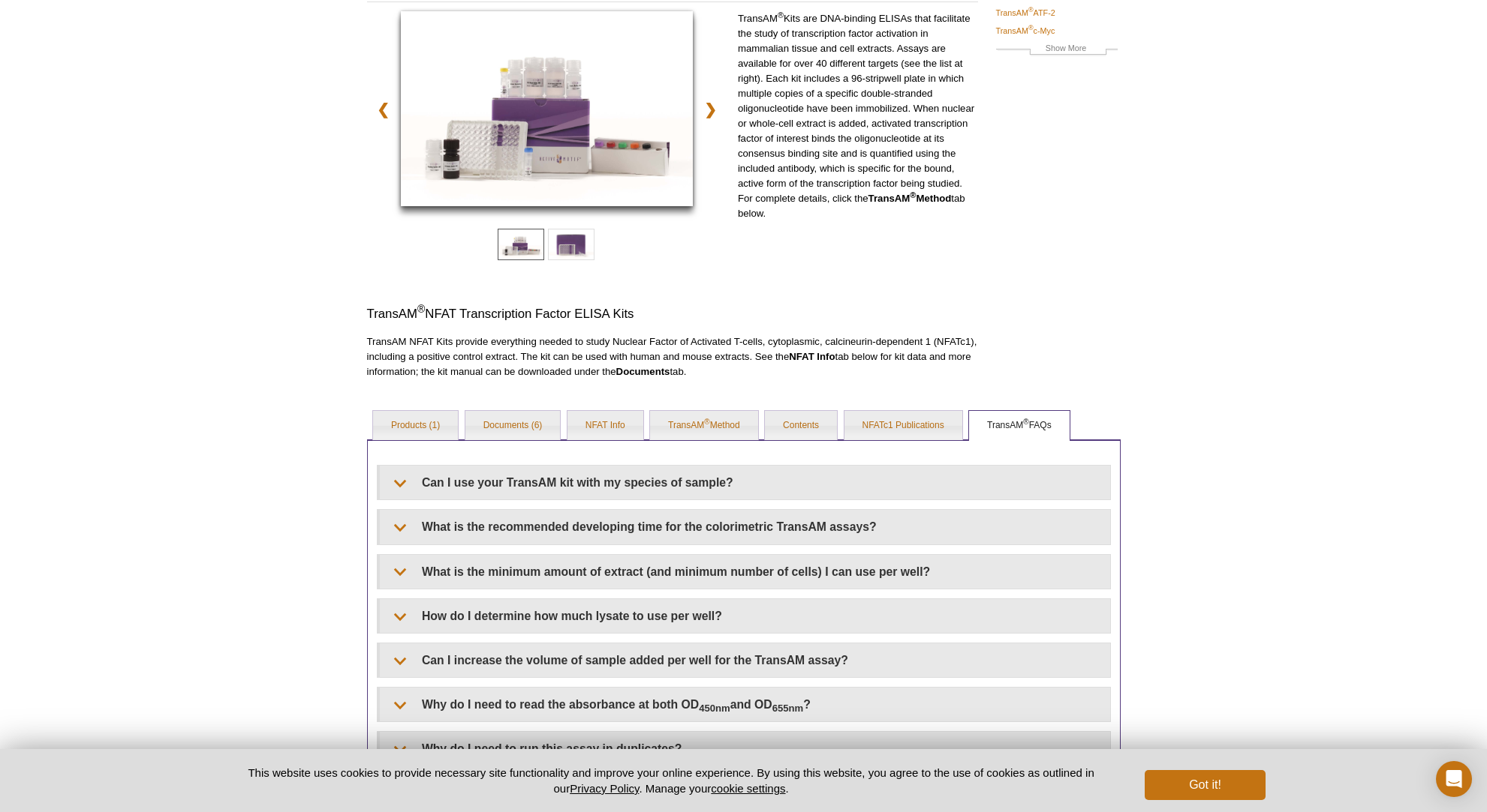
scroll to position [0, 0]
